Goal: Information Seeking & Learning: Learn about a topic

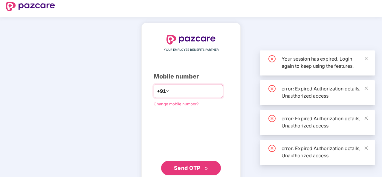
scroll to position [20, 0]
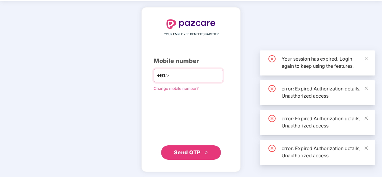
click at [179, 76] on input "number" at bounding box center [195, 76] width 49 height 10
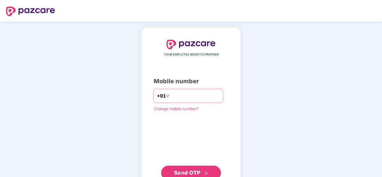
click at [176, 93] on input "number" at bounding box center [195, 96] width 49 height 10
type input "**********"
click at [203, 171] on span "Send OTP" at bounding box center [191, 173] width 34 height 8
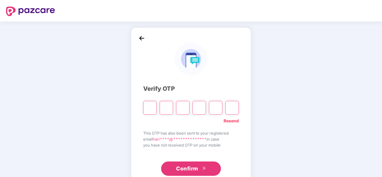
type input "*"
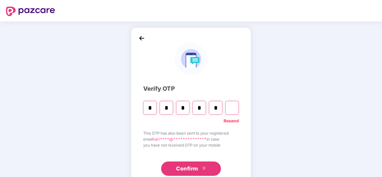
type input "*"
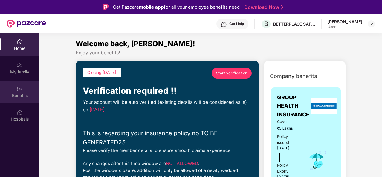
click at [23, 87] on div "Benefits" at bounding box center [19, 92] width 39 height 22
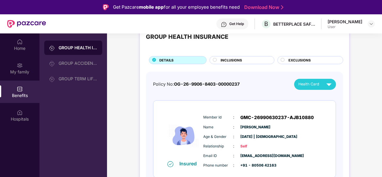
scroll to position [30, 0]
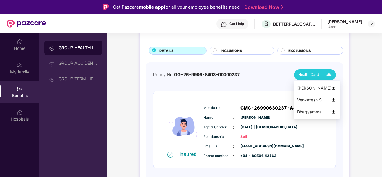
click at [306, 78] on div "Health Card" at bounding box center [316, 75] width 36 height 10
click at [331, 87] on img at bounding box center [333, 88] width 4 height 4
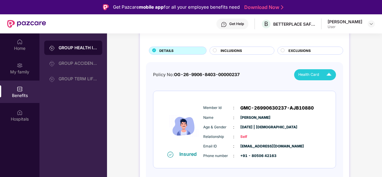
click at [329, 78] on img at bounding box center [328, 75] width 10 height 10
click at [326, 78] on img at bounding box center [328, 75] width 10 height 10
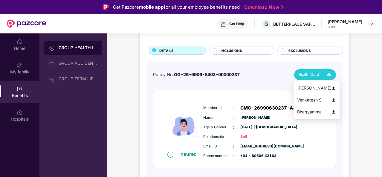
click at [331, 100] on img at bounding box center [333, 100] width 4 height 4
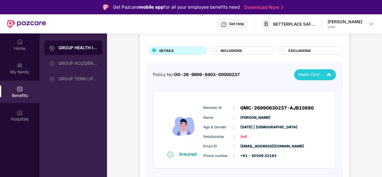
click at [332, 77] on img at bounding box center [328, 75] width 10 height 10
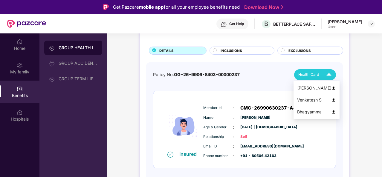
click at [331, 113] on img at bounding box center [333, 112] width 4 height 4
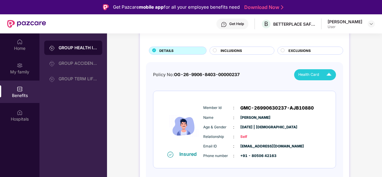
scroll to position [0, 0]
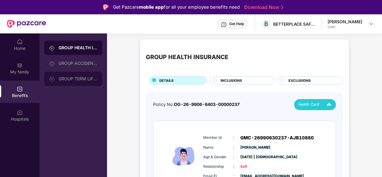
click at [85, 76] on div "GROUP TERM LIFE INSURANCE" at bounding box center [78, 78] width 39 height 5
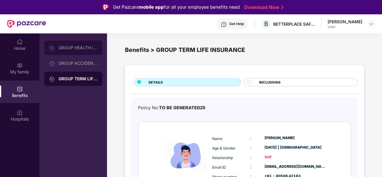
click at [66, 47] on div "GROUP HEALTH INSURANCE" at bounding box center [78, 47] width 39 height 5
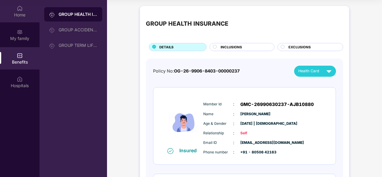
click at [22, 17] on div "Home" at bounding box center [19, 15] width 39 height 6
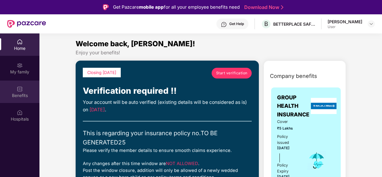
click at [14, 93] on div "Benefits" at bounding box center [19, 96] width 39 height 6
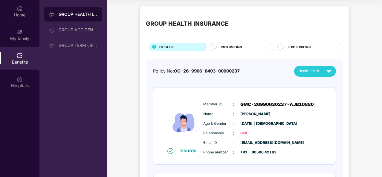
click at [222, 45] on span "INCLUSIONS" at bounding box center [231, 46] width 22 height 5
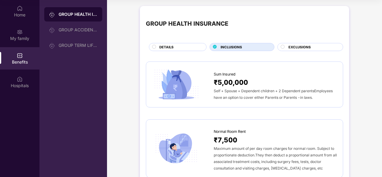
click at [169, 45] on span "DETAILS" at bounding box center [166, 46] width 14 height 5
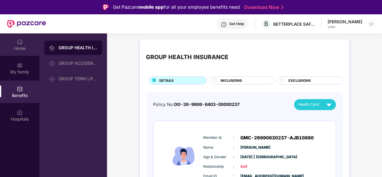
click at [20, 49] on div "Home" at bounding box center [19, 48] width 39 height 6
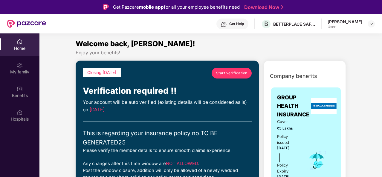
click at [241, 76] on link "Start verification" at bounding box center [231, 73] width 40 height 11
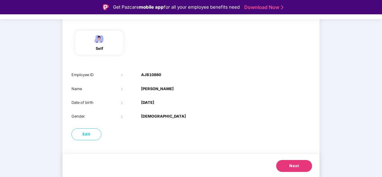
scroll to position [58, 0]
click at [303, 163] on button "Next" at bounding box center [294, 166] width 36 height 12
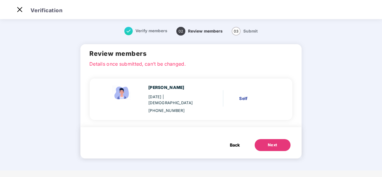
scroll to position [0, 0]
click at [272, 142] on div "Next" at bounding box center [273, 145] width 10 height 6
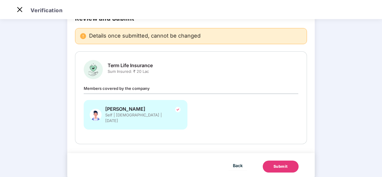
scroll to position [47, 0]
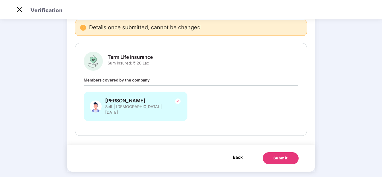
click at [240, 153] on span "Back" at bounding box center [238, 156] width 10 height 7
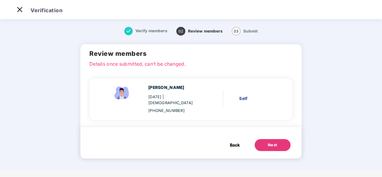
click at [234, 142] on span "Back" at bounding box center [235, 145] width 10 height 7
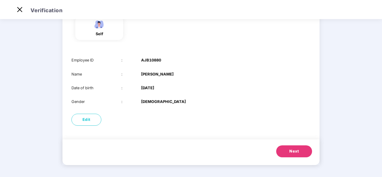
scroll to position [3, 0]
click at [17, 13] on img at bounding box center [20, 10] width 10 height 10
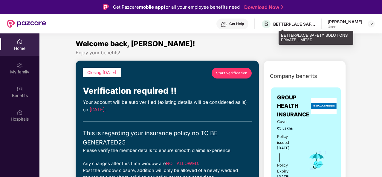
click at [287, 20] on div "B BETTERPLACE SAFETY SOLUTIONS PRIVATE LIMITED" at bounding box center [288, 24] width 54 height 10
click at [301, 22] on div "BETTERPLACE SAFETY SOLUTIONS PRIVATE LIMITED" at bounding box center [294, 24] width 42 height 6
click at [268, 24] on span "B" at bounding box center [266, 23] width 4 height 7
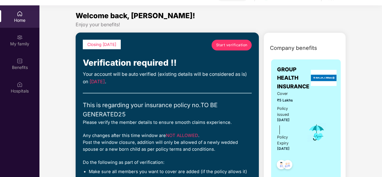
scroll to position [33, 0]
